Goal: Task Accomplishment & Management: Manage account settings

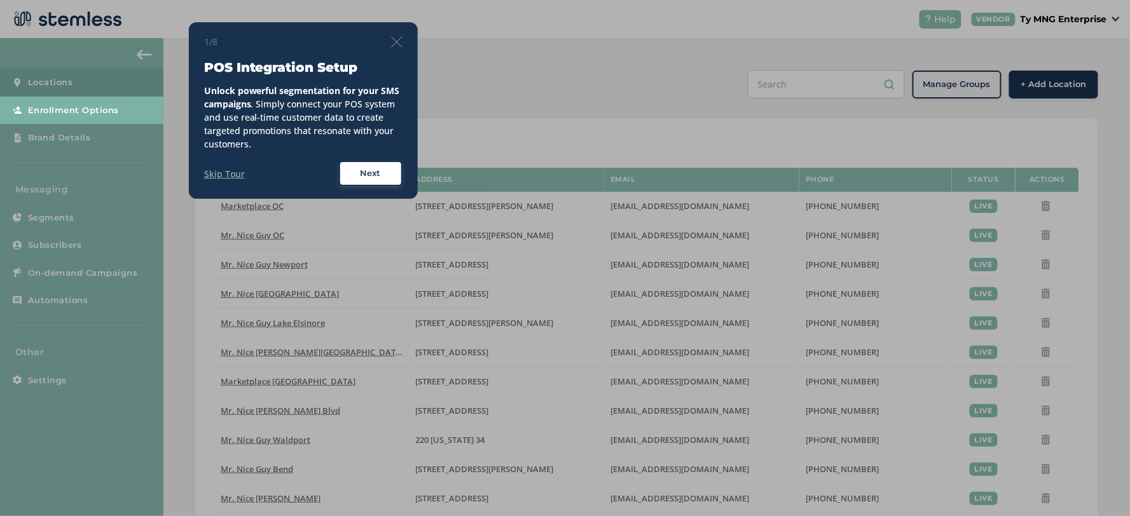
click at [391, 40] on img at bounding box center [396, 41] width 11 height 11
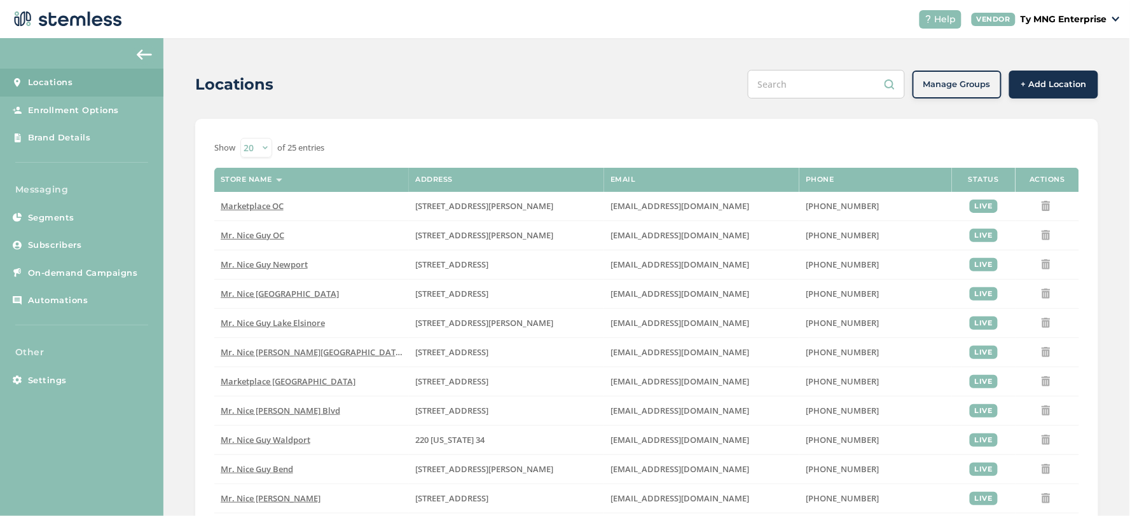
click at [249, 176] on label "Store name" at bounding box center [247, 180] width 52 height 8
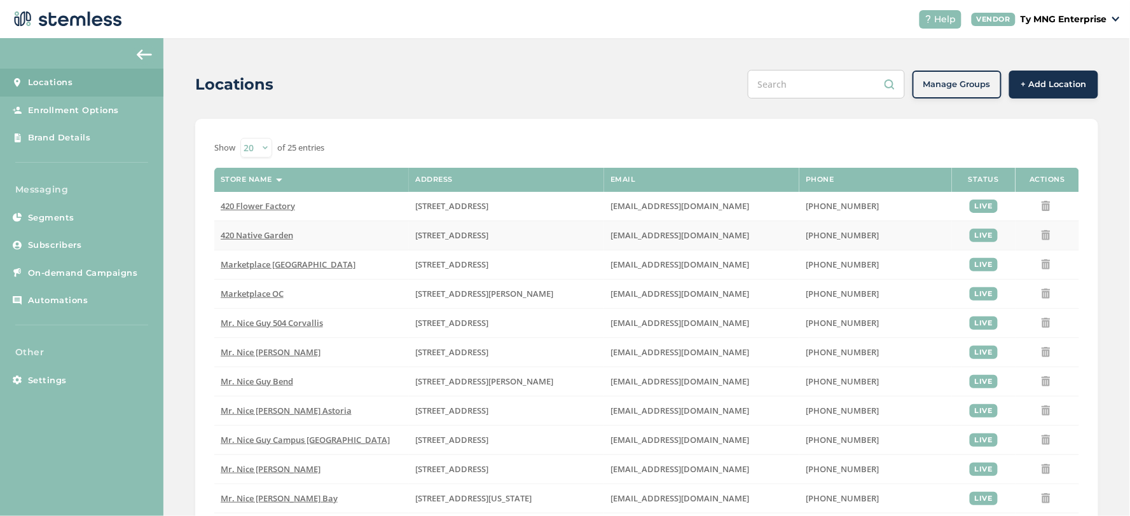
click at [251, 231] on span "420 Native Garden" at bounding box center [257, 235] width 72 height 11
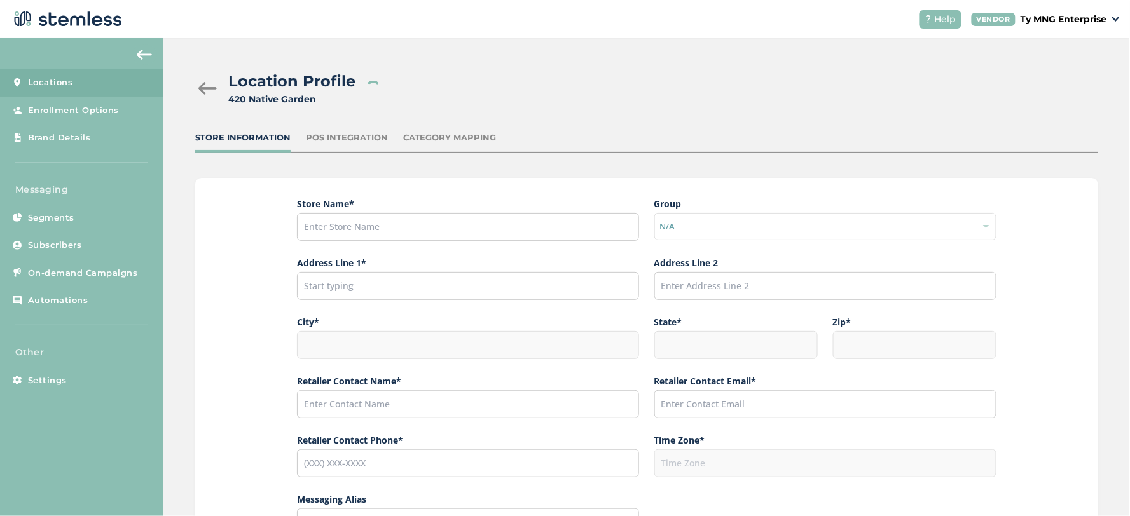
type input "420 Native Garden"
type input "[STREET_ADDRESS]"
type input "Costa Mesa"
type input "CA"
type input "92627"
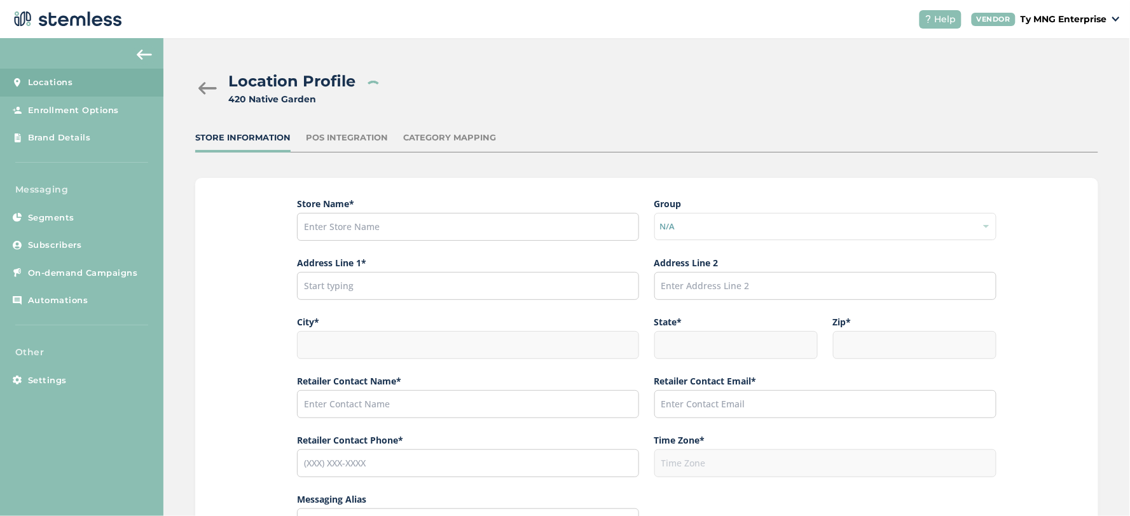
type input "[PERSON_NAME]"
type input "[EMAIL_ADDRESS][DOMAIN_NAME]"
type input "[PHONE_NUMBER]"
type input "America/Los_Angeles"
type input "Native Garden"
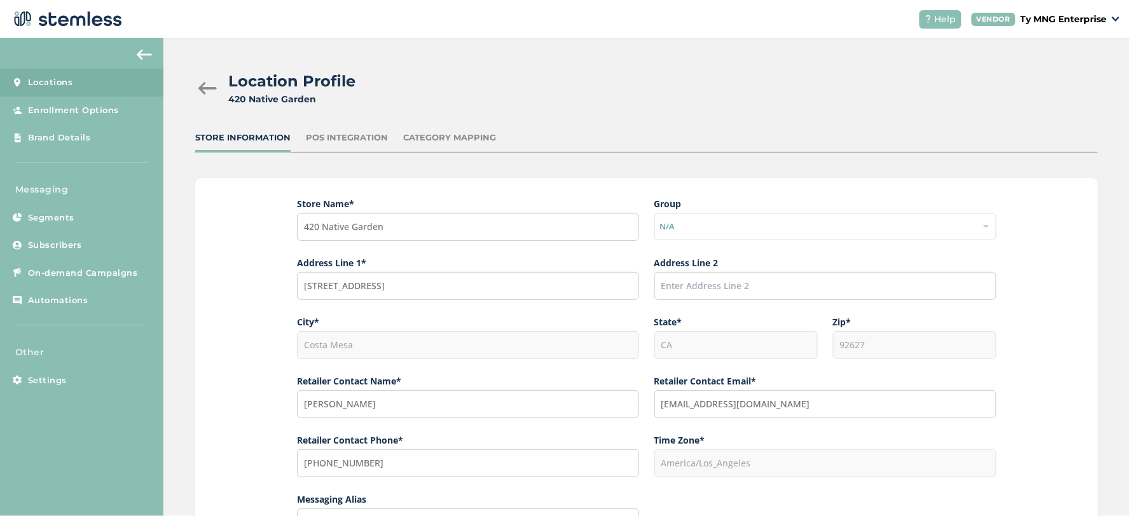
click at [202, 82] on div at bounding box center [207, 88] width 25 height 13
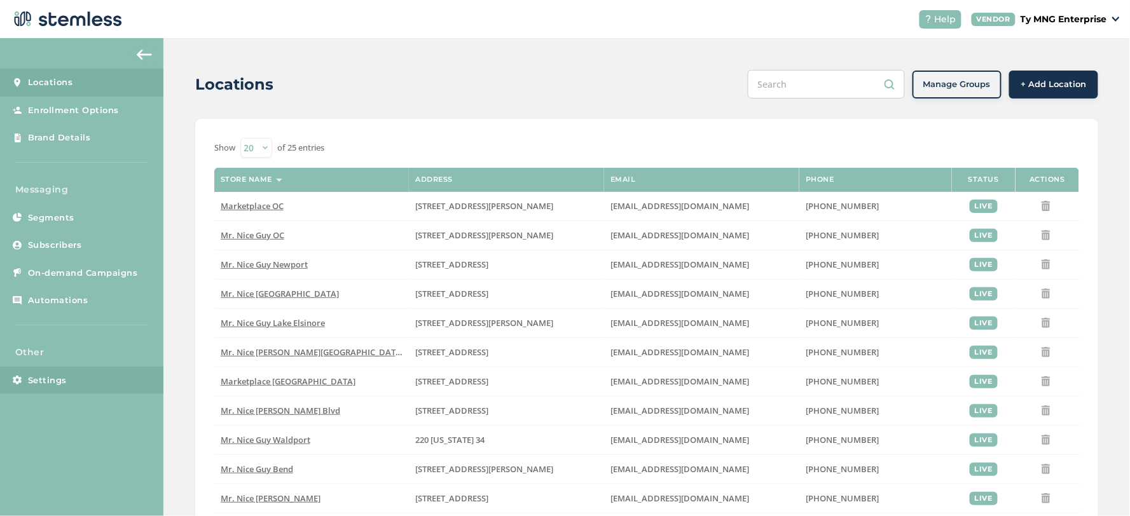
click at [64, 383] on span "Settings" at bounding box center [47, 381] width 39 height 13
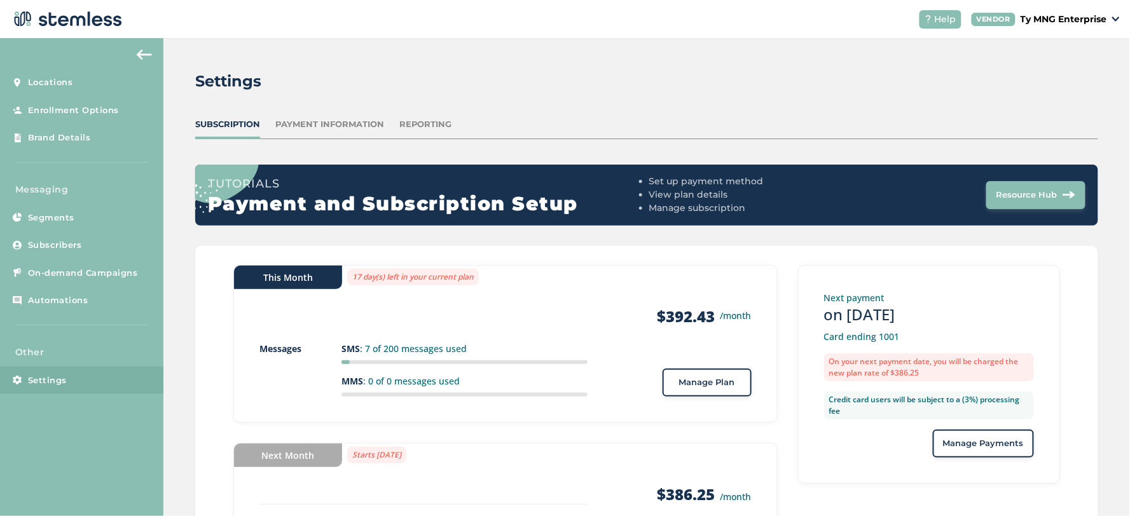
click at [352, 123] on div "Payment Information" at bounding box center [329, 124] width 109 height 13
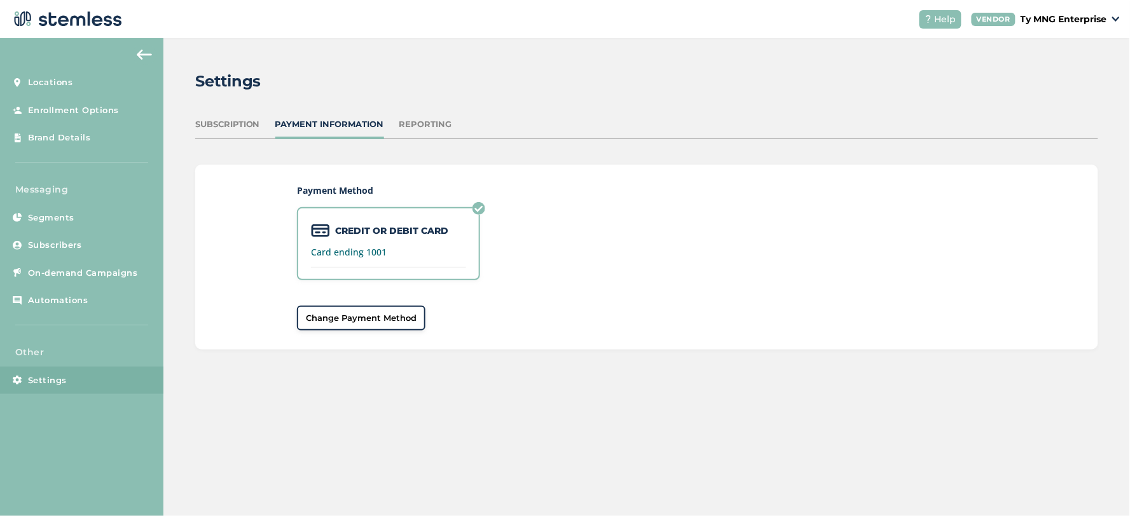
click at [422, 121] on div "Reporting" at bounding box center [425, 124] width 53 height 13
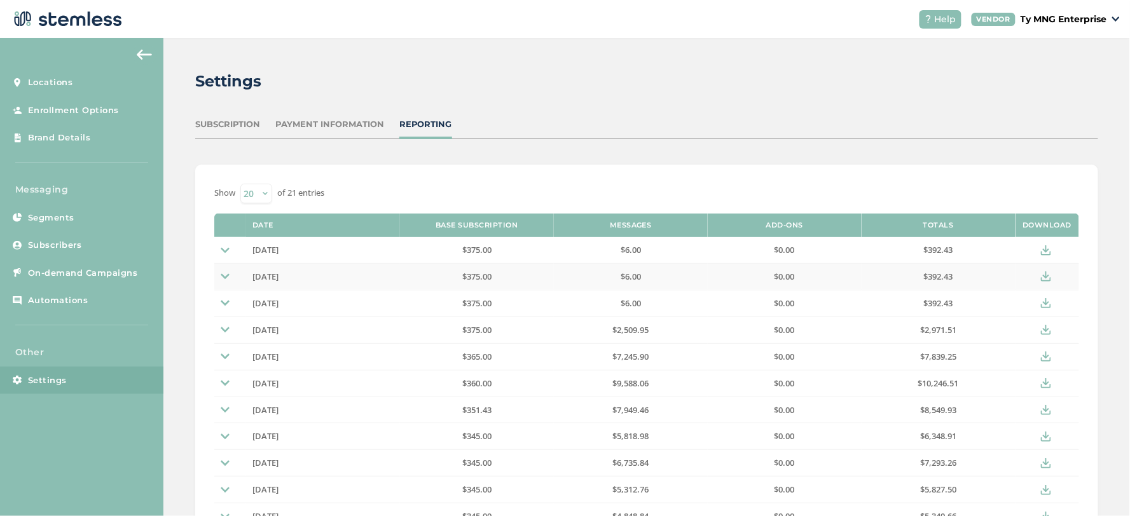
click at [221, 275] on img at bounding box center [225, 276] width 9 height 9
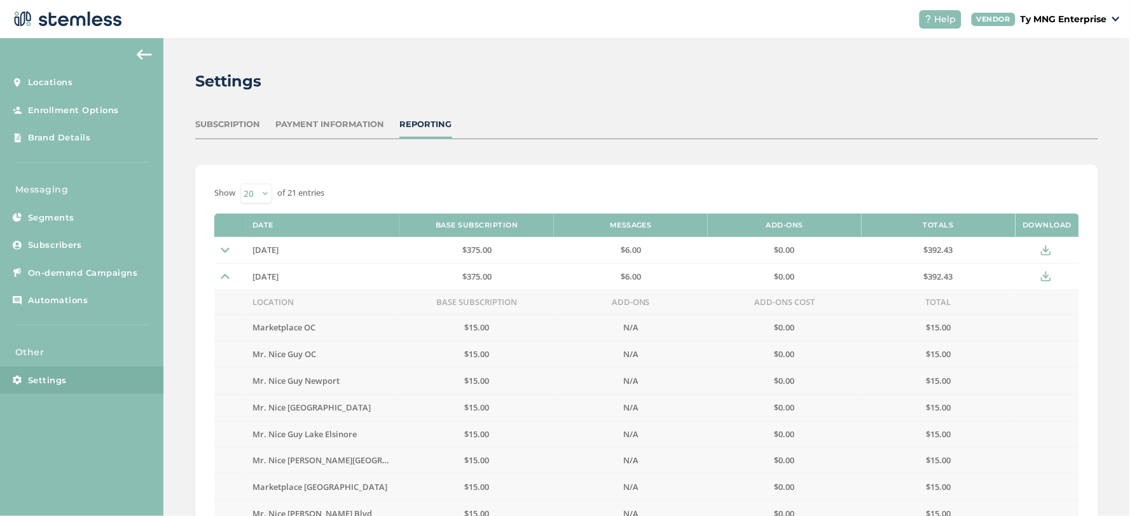
click at [102, 385] on link "Settings" at bounding box center [81, 381] width 163 height 28
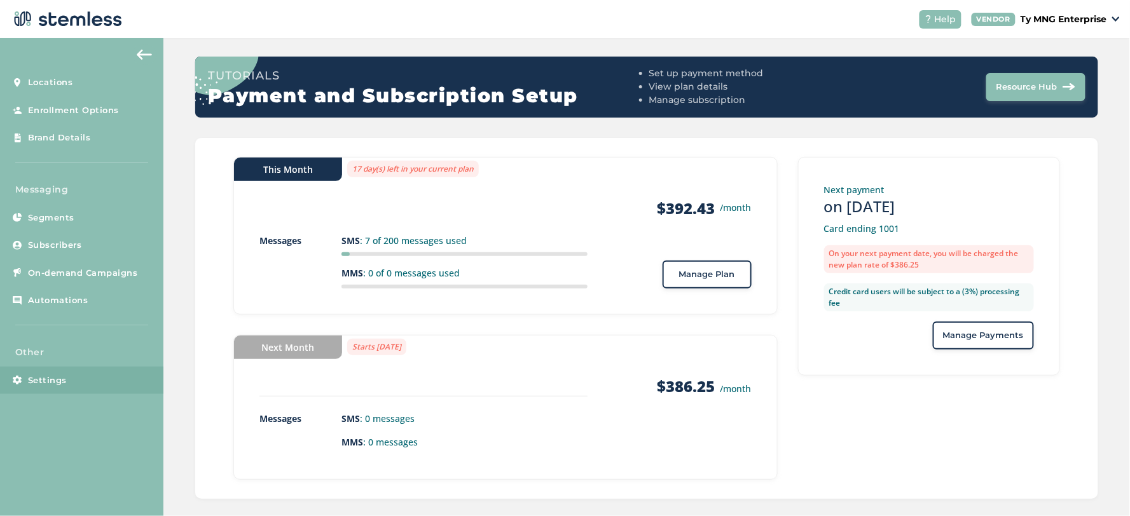
scroll to position [122, 0]
